Goal: Transaction & Acquisition: Purchase product/service

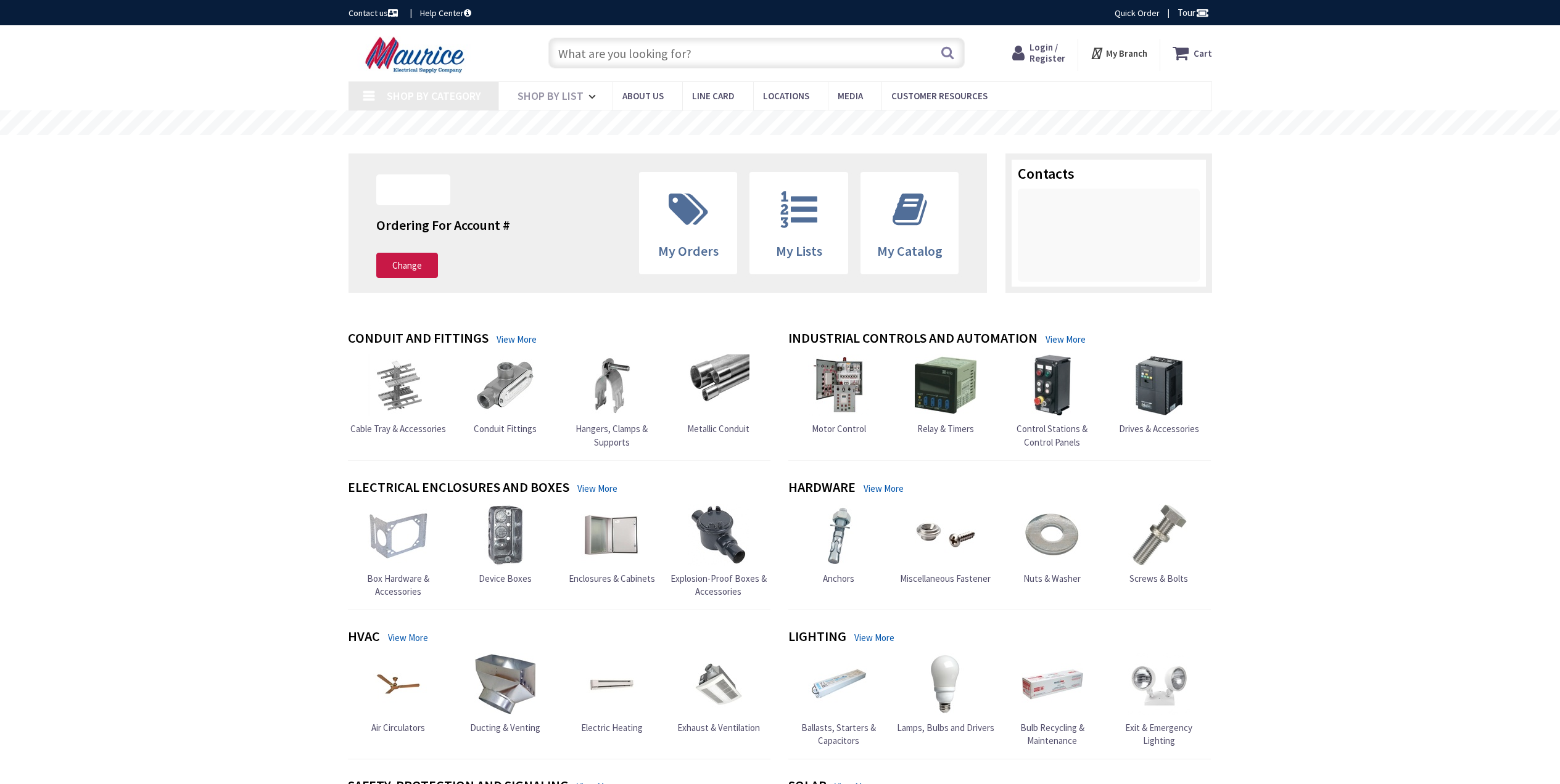
type input "[PERSON_NAME], [GEOGRAPHIC_DATA], [GEOGRAPHIC_DATA]"
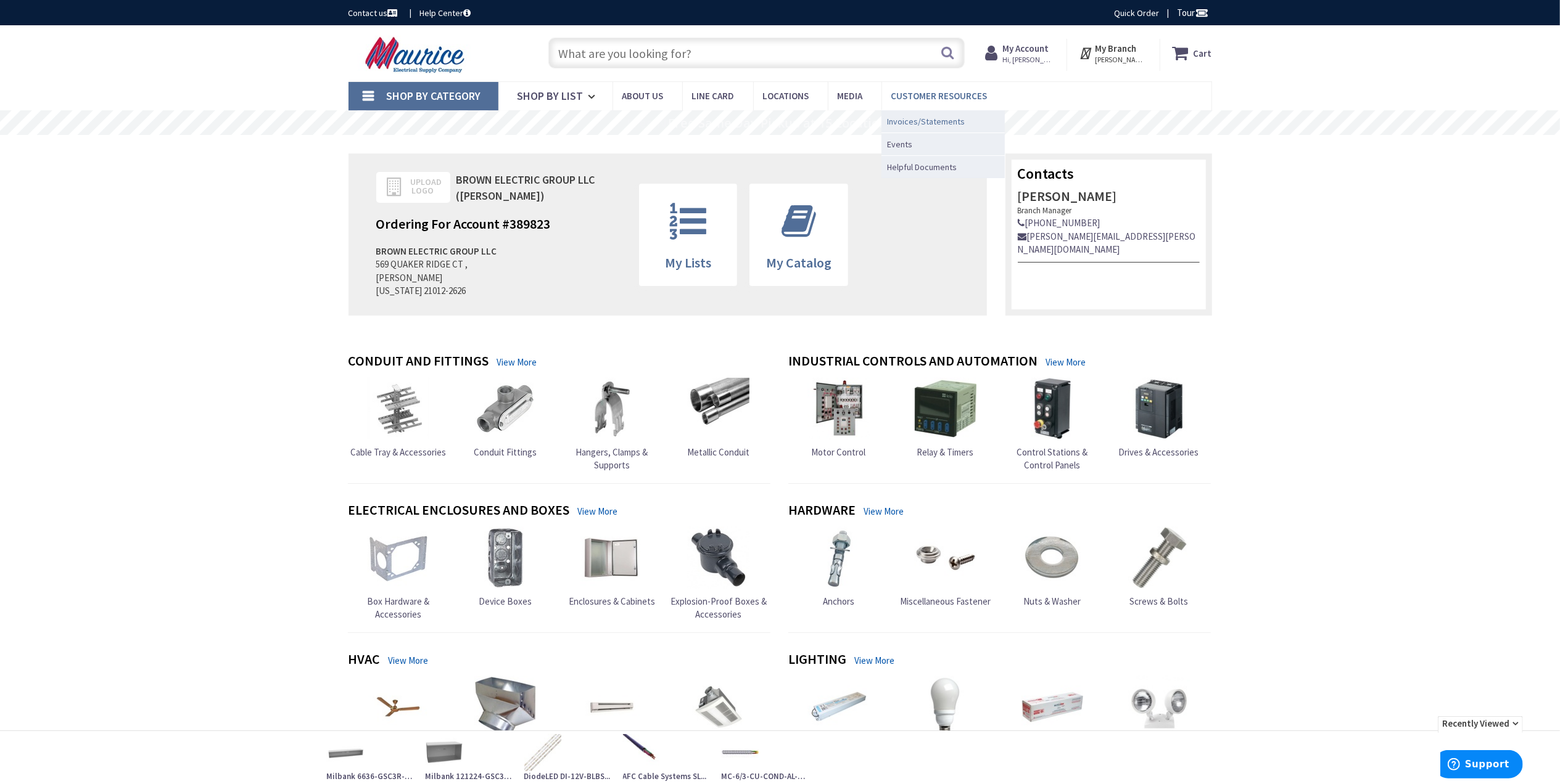
click at [926, 119] on span "Invoices/Statements" at bounding box center [926, 121] width 77 height 12
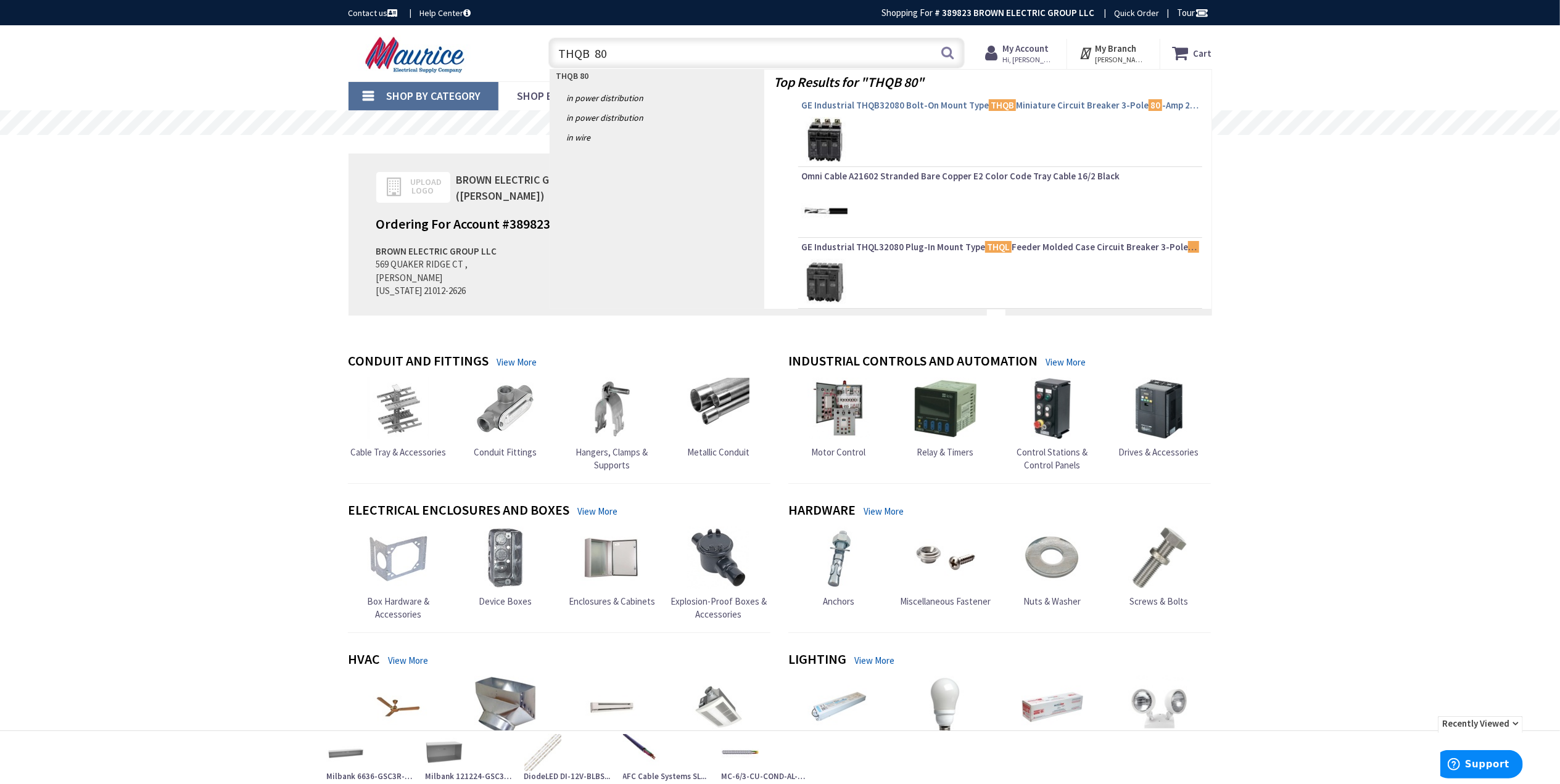
type input "THQB 80"
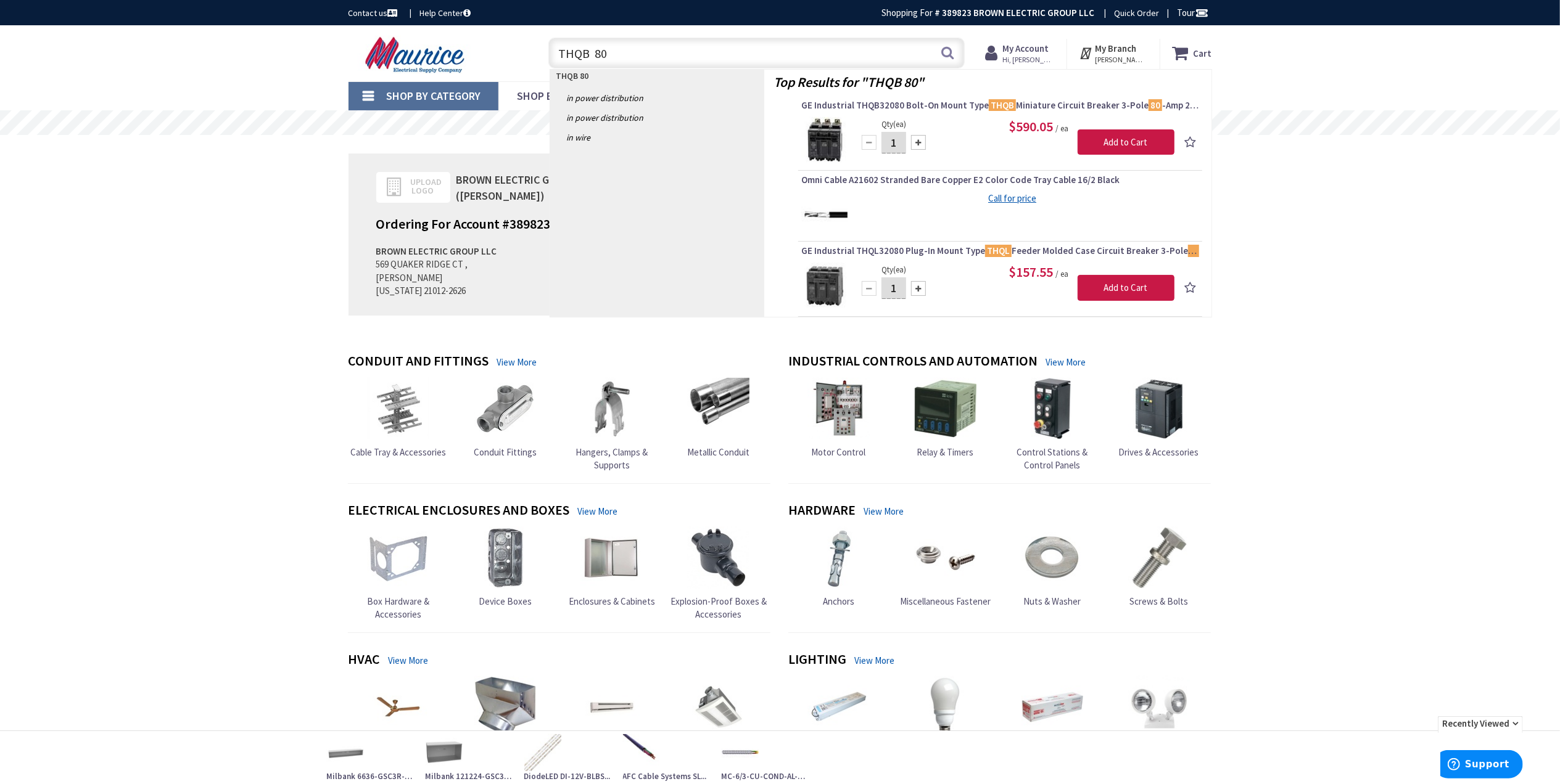
click at [858, 104] on span "GE Industrial THQB32080 Bolt-On Mount Type THQB Miniature Circuit Breaker 3-Pol…" at bounding box center [1000, 105] width 398 height 12
